Goal: Navigation & Orientation: Find specific page/section

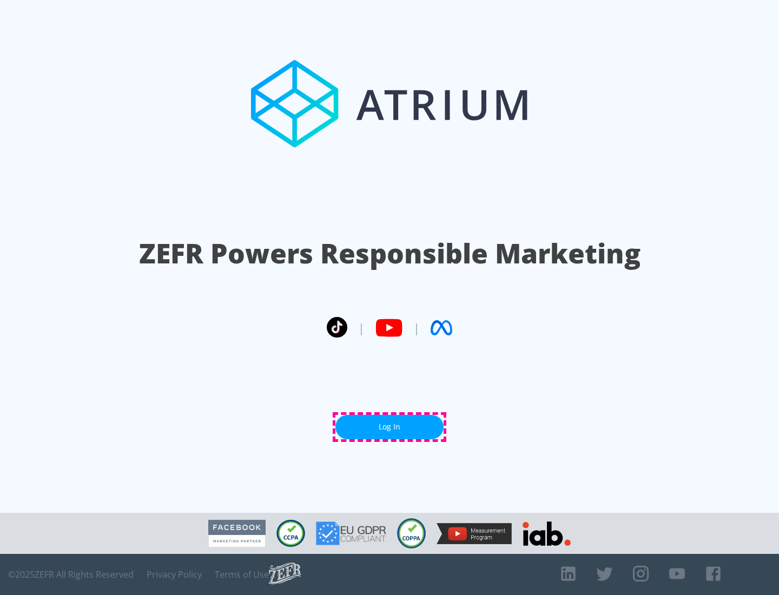
click at [389, 427] on link "Log In" at bounding box center [389, 427] width 108 height 24
